Goal: Task Accomplishment & Management: Use online tool/utility

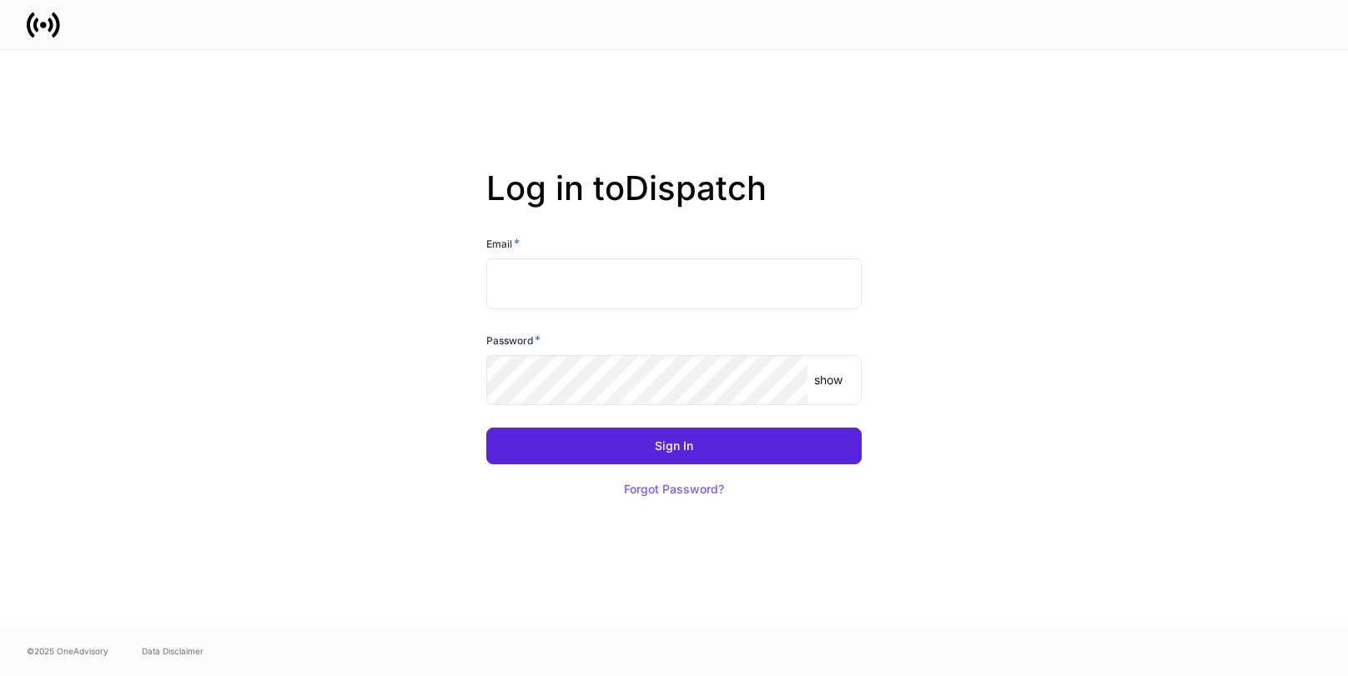
click at [657, 293] on input "text" at bounding box center [673, 284] width 375 height 50
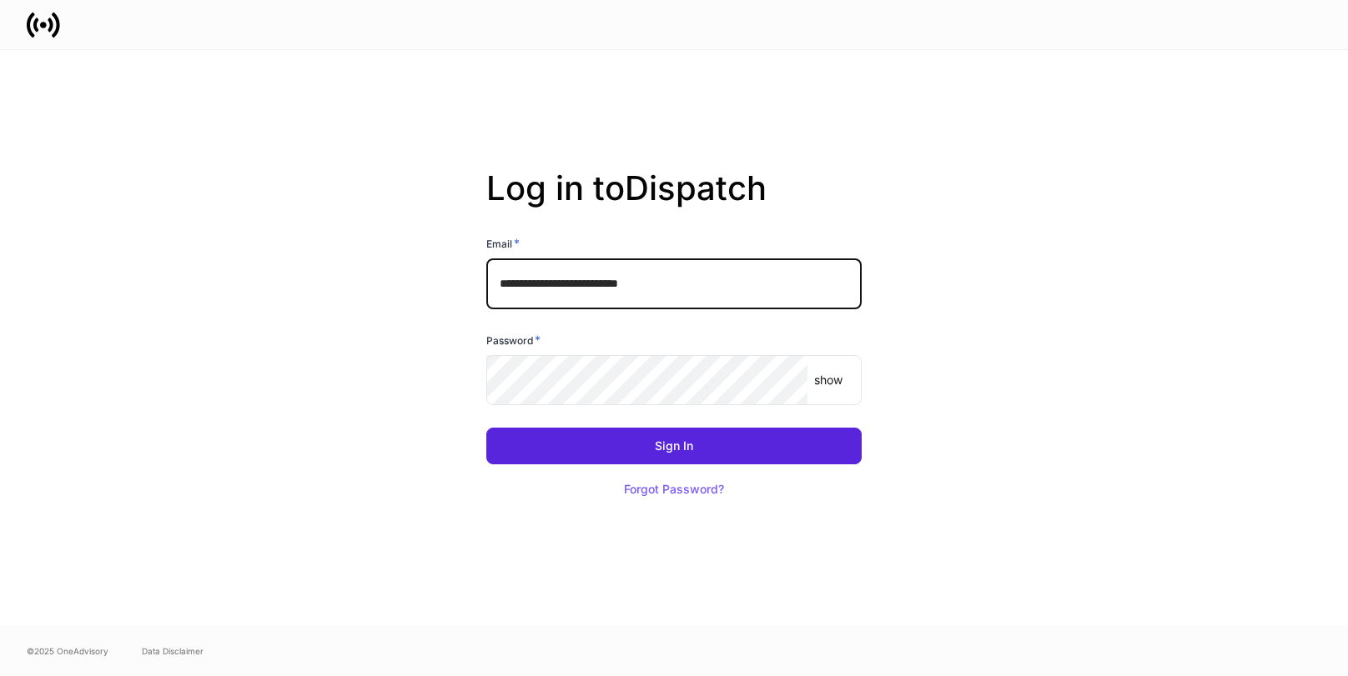
type input "**********"
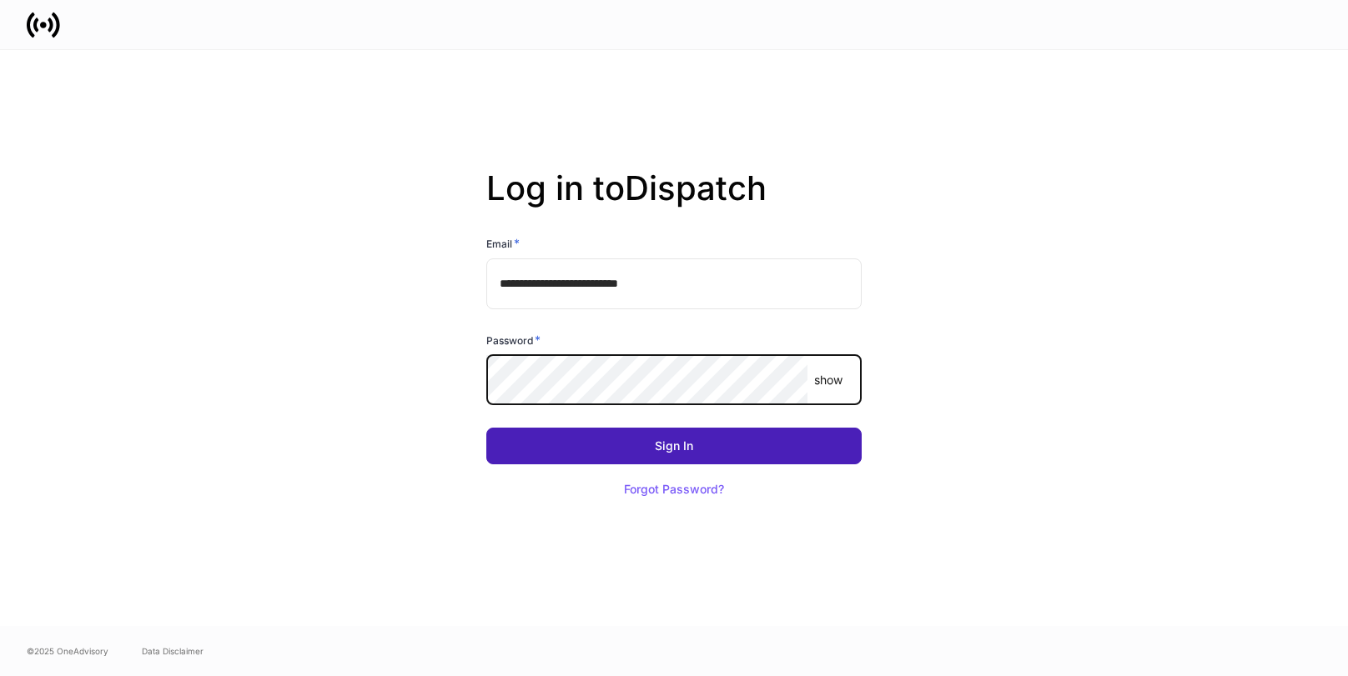
click at [668, 450] on div "Sign In" at bounding box center [674, 446] width 38 height 12
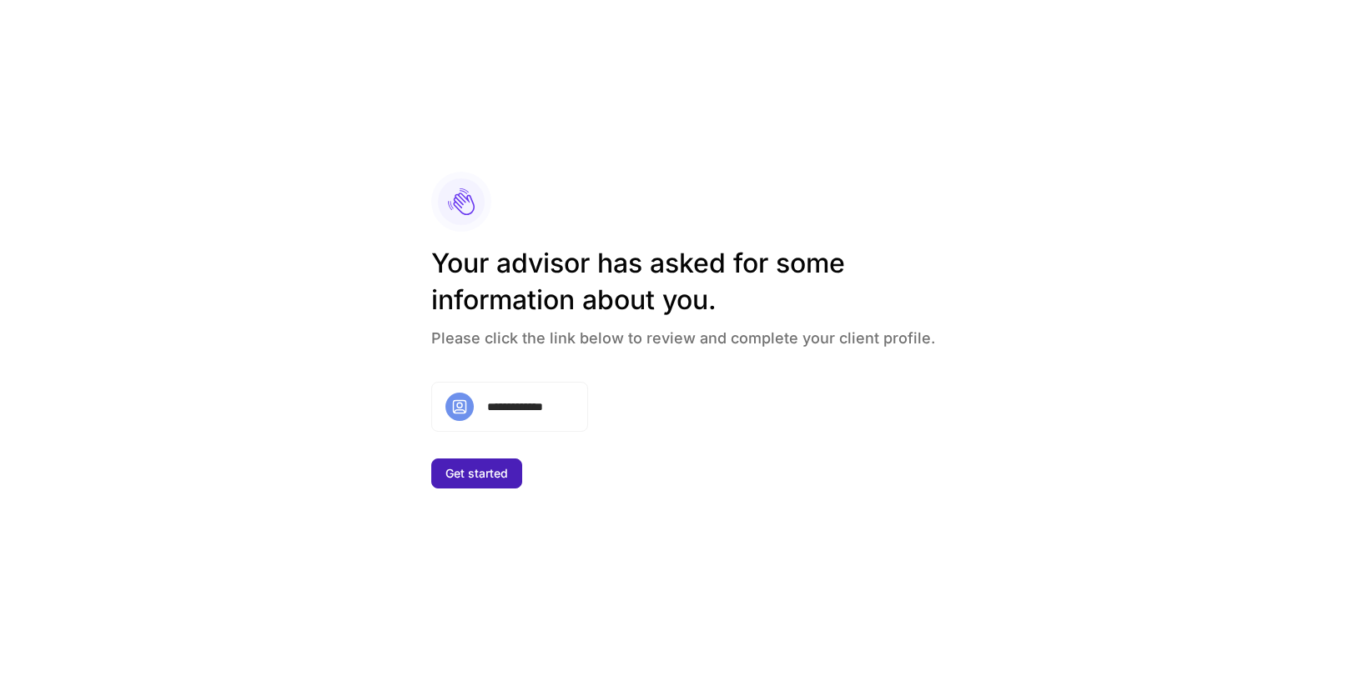
click at [494, 475] on div "Get started" at bounding box center [476, 474] width 63 height 12
